Goal: Transaction & Acquisition: Purchase product/service

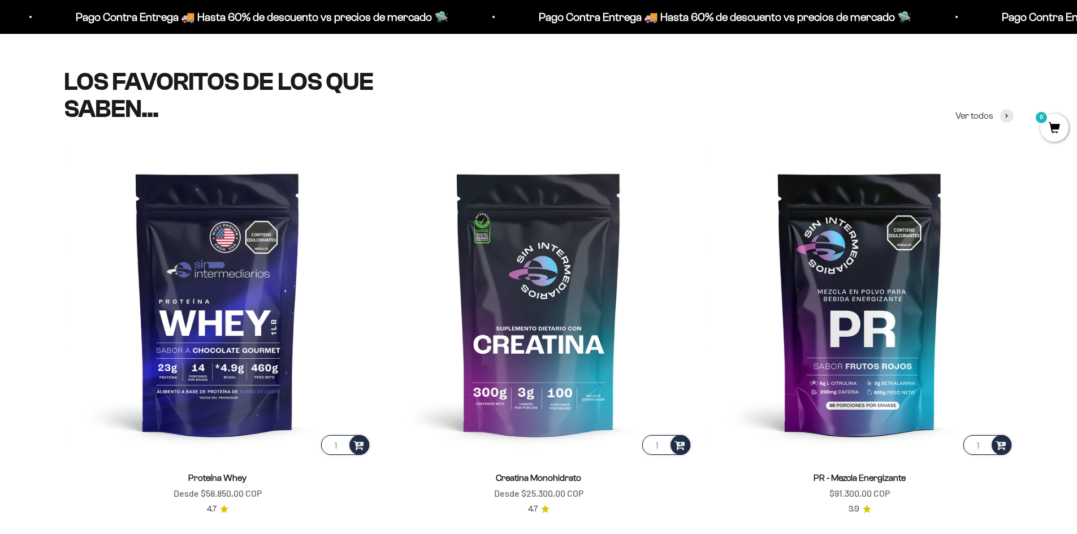
scroll to position [452, 0]
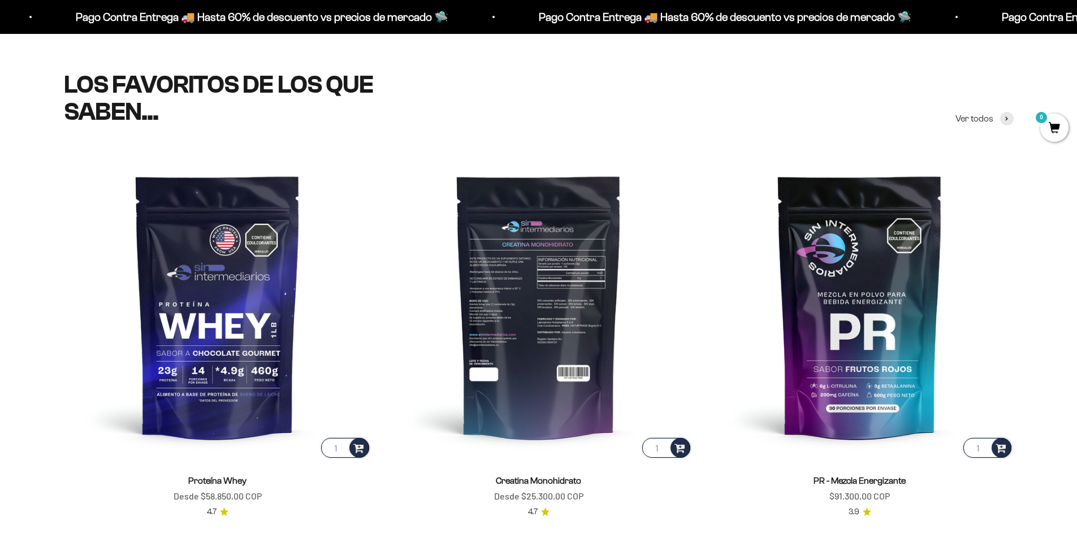
click at [483, 276] on img at bounding box center [539, 307] width 308 height 308
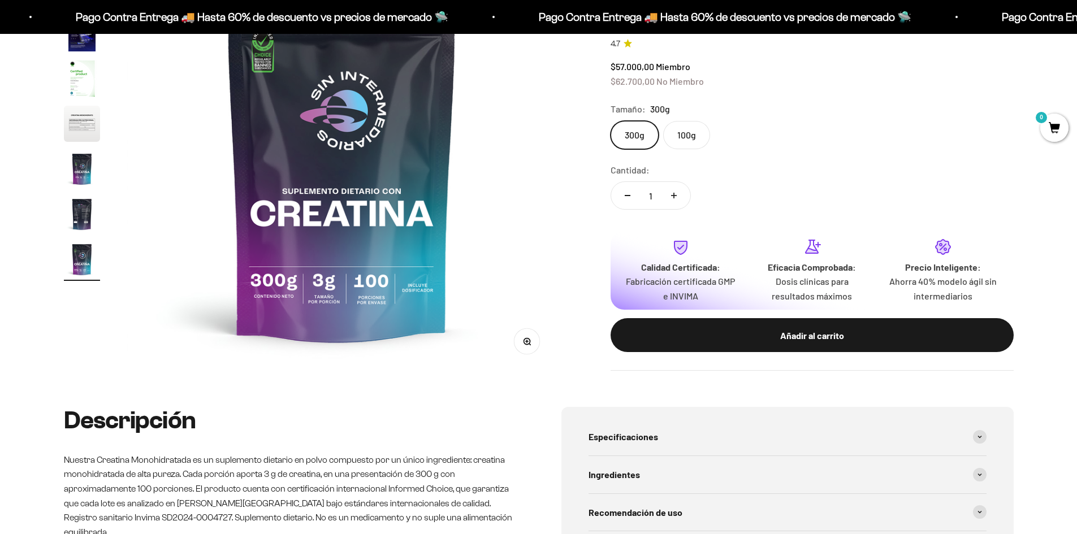
scroll to position [57, 0]
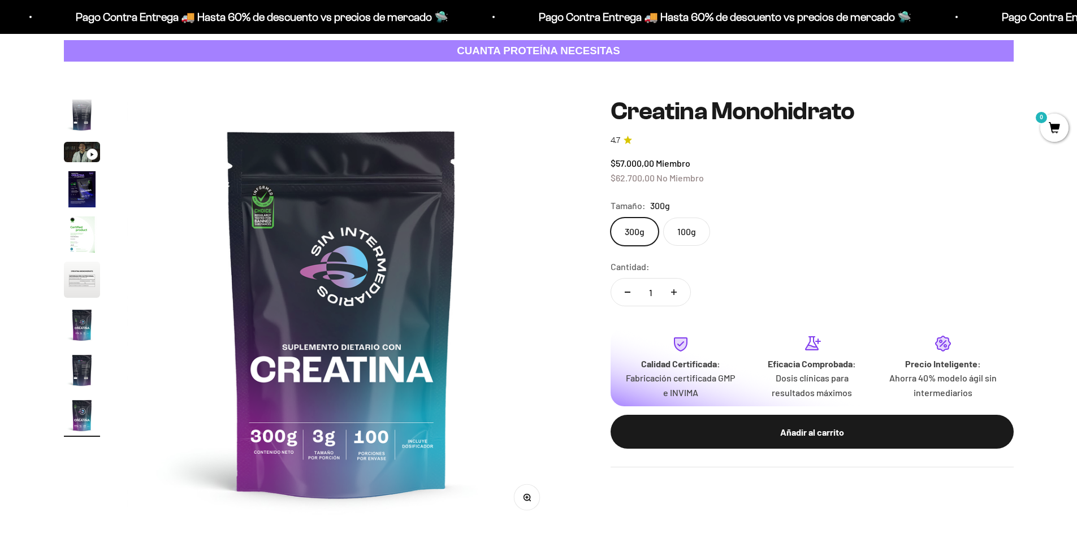
click at [500, 332] on img at bounding box center [341, 312] width 429 height 429
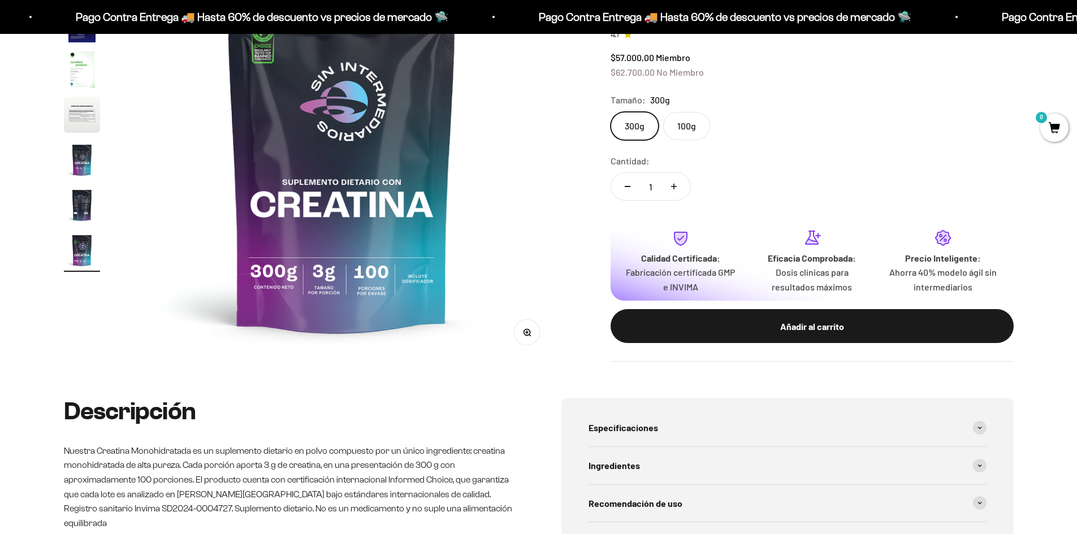
scroll to position [226, 0]
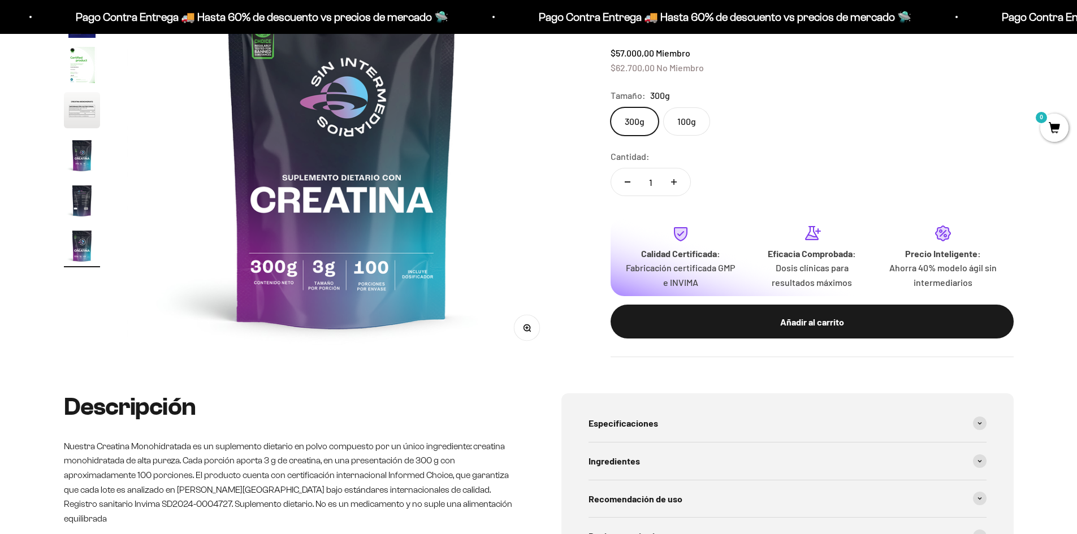
click at [533, 145] on img at bounding box center [341, 142] width 429 height 429
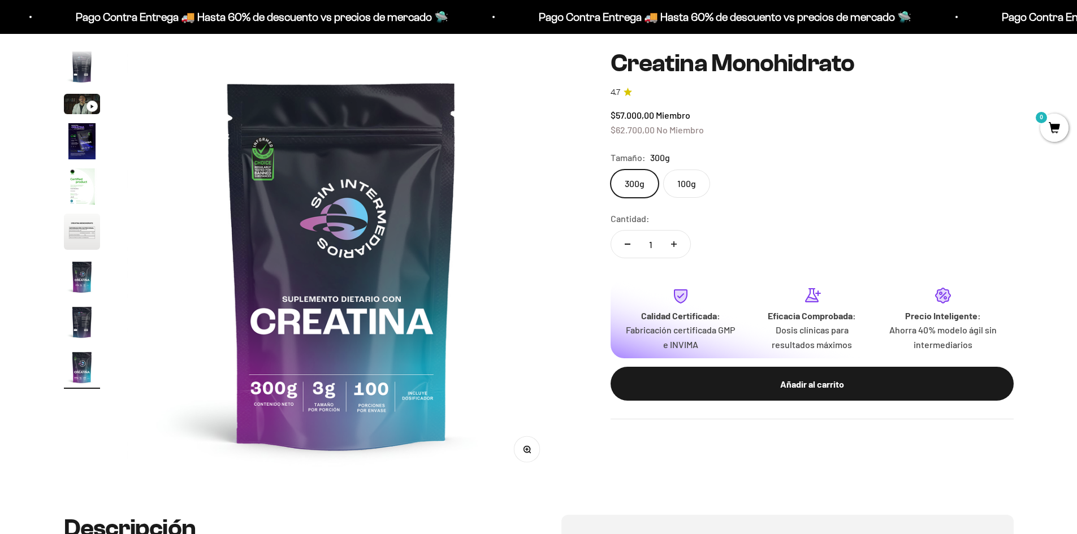
scroll to position [57, 0]
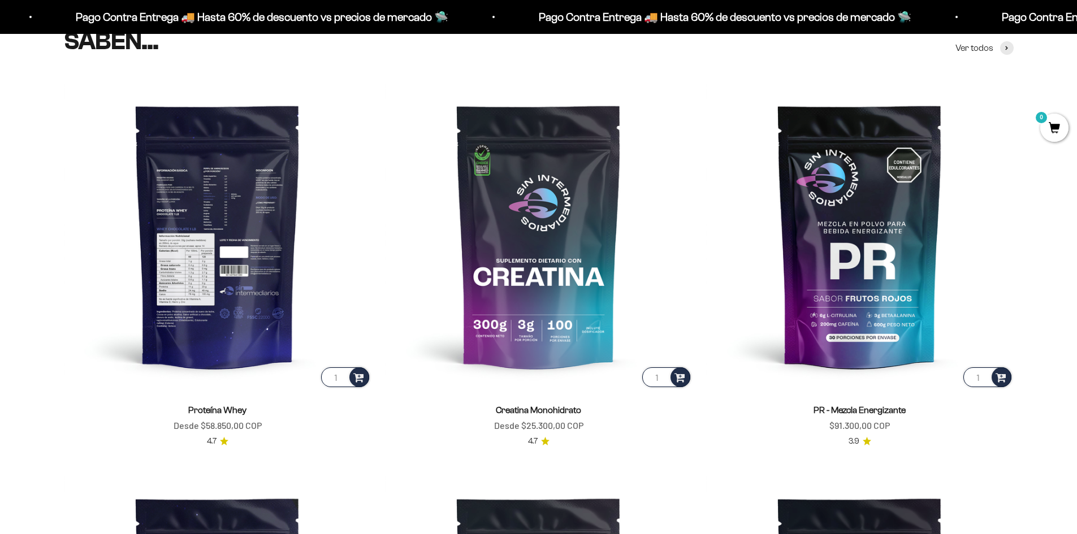
scroll to position [678, 0]
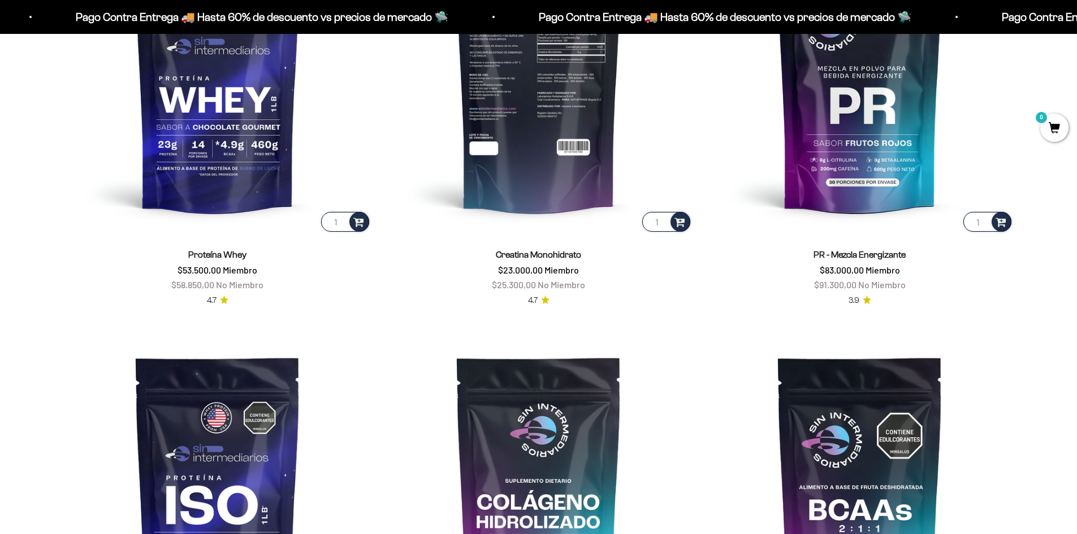
click at [539, 198] on img at bounding box center [539, 80] width 308 height 308
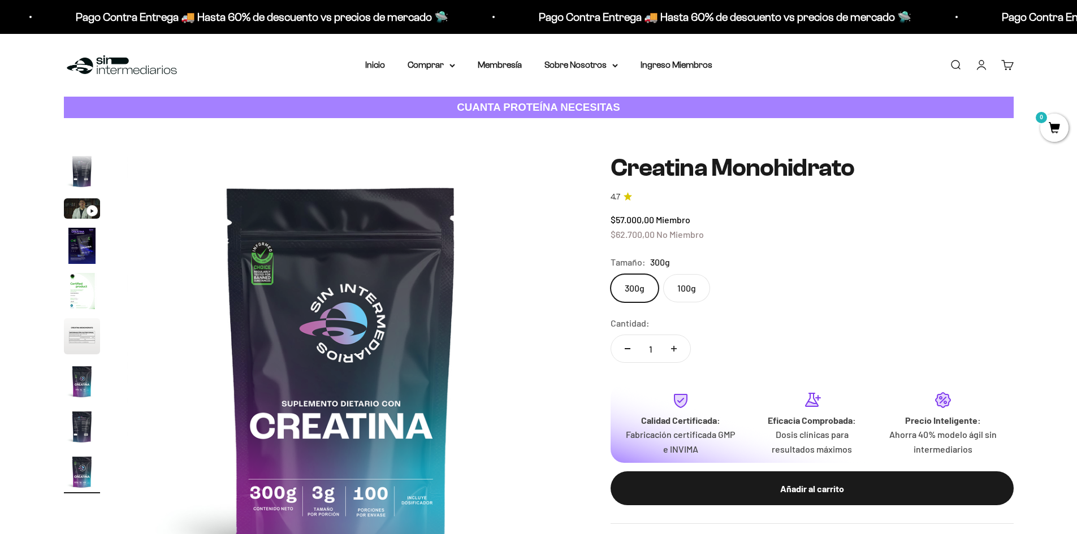
scroll to position [0, 3542]
